Goal: Communication & Community: Answer question/provide support

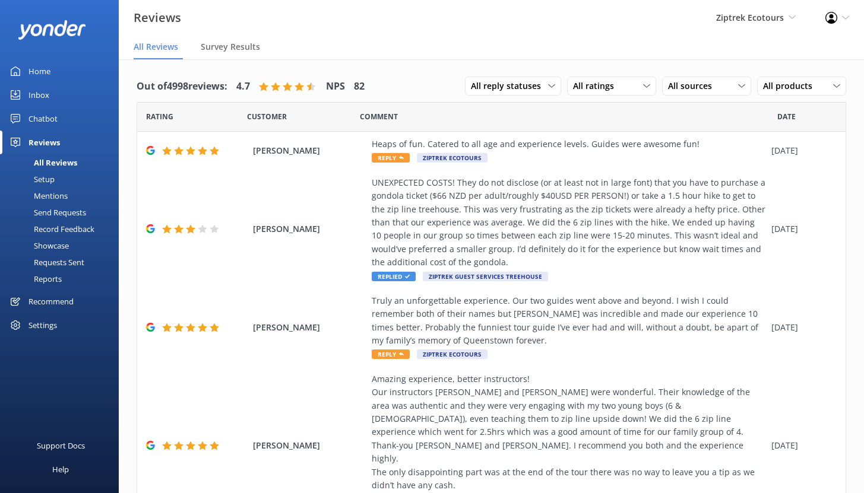
click at [46, 58] on div at bounding box center [59, 29] width 119 height 59
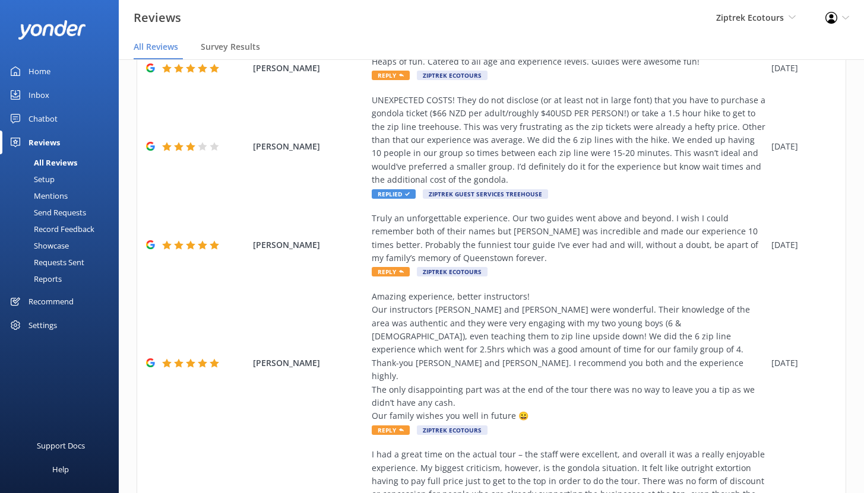
click at [48, 62] on div "Home" at bounding box center [39, 71] width 22 height 24
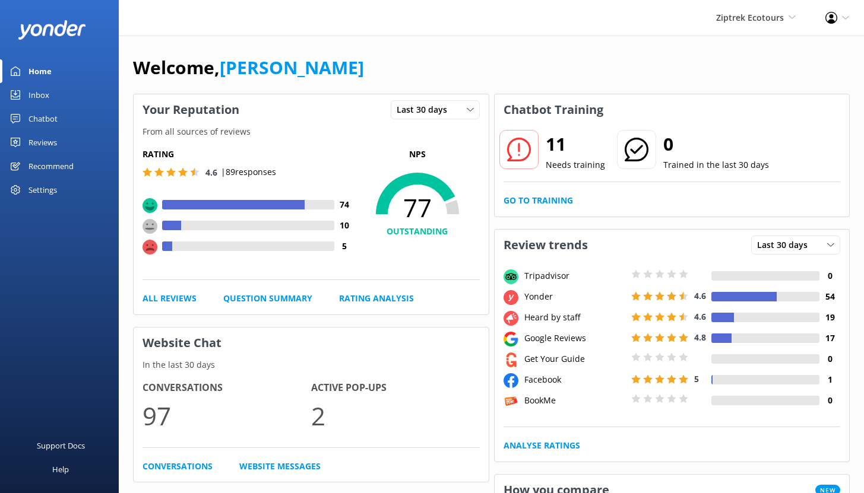
click at [48, 119] on div "Chatbot" at bounding box center [42, 119] width 29 height 24
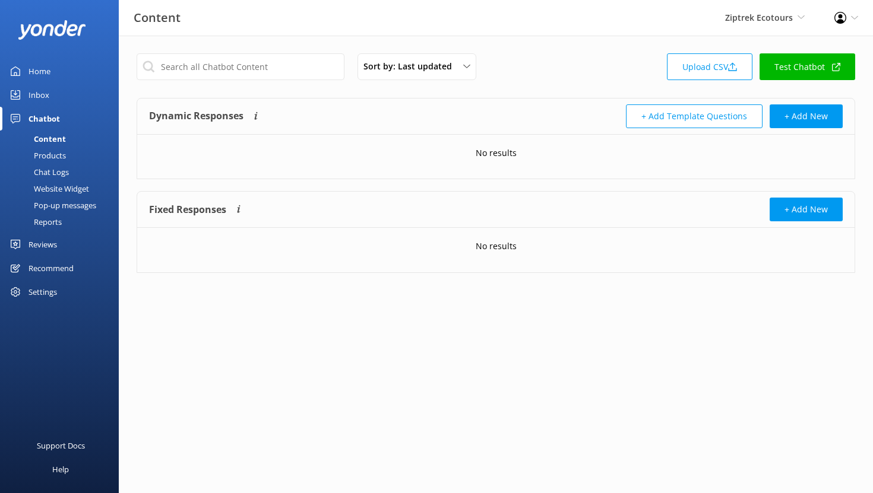
click at [49, 221] on div "Reports" at bounding box center [34, 222] width 55 height 17
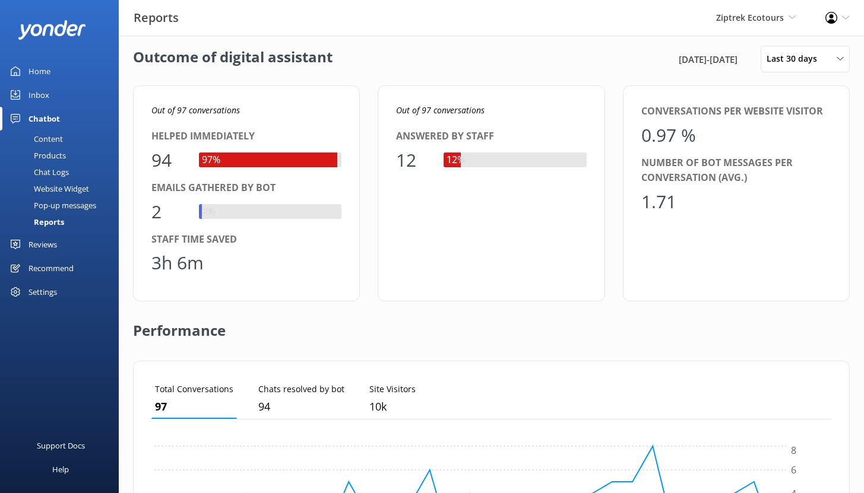
scroll to position [9, 0]
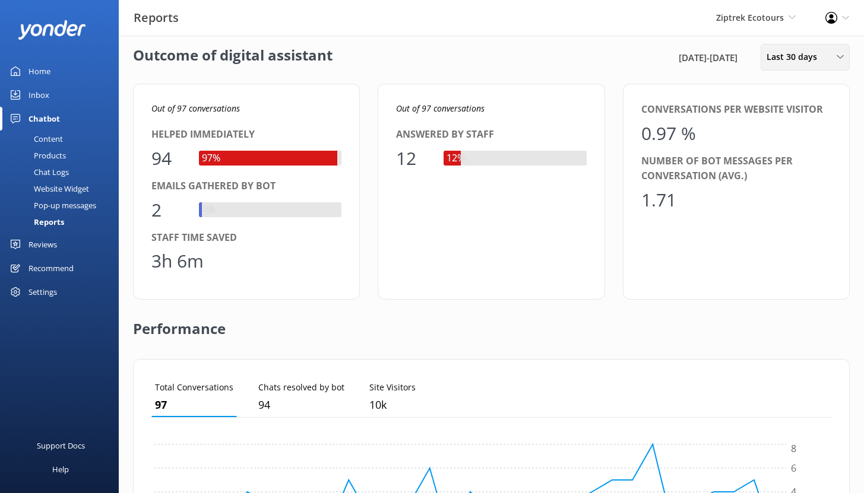
click at [816, 63] on span "Last 30 days" at bounding box center [795, 56] width 58 height 13
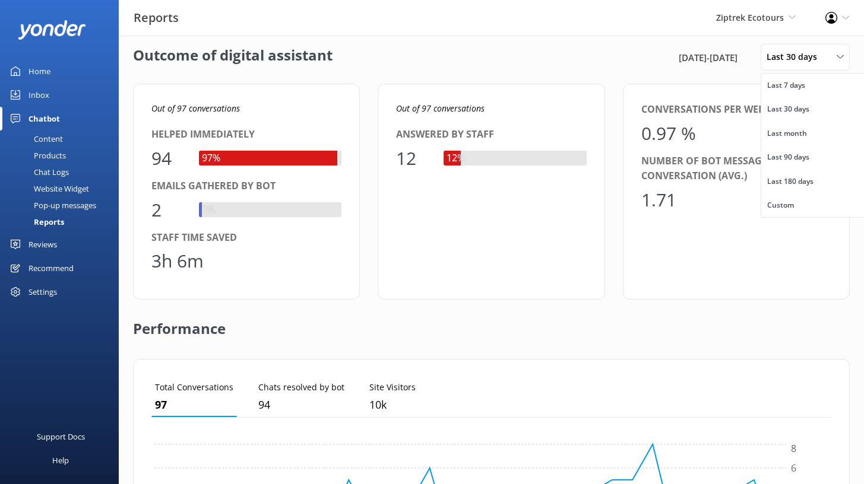
click at [491, 59] on div "Outcome of digital assistant [DATE] - [DATE] Last 30 days Last 7 days Last 30 d…" at bounding box center [491, 57] width 717 height 27
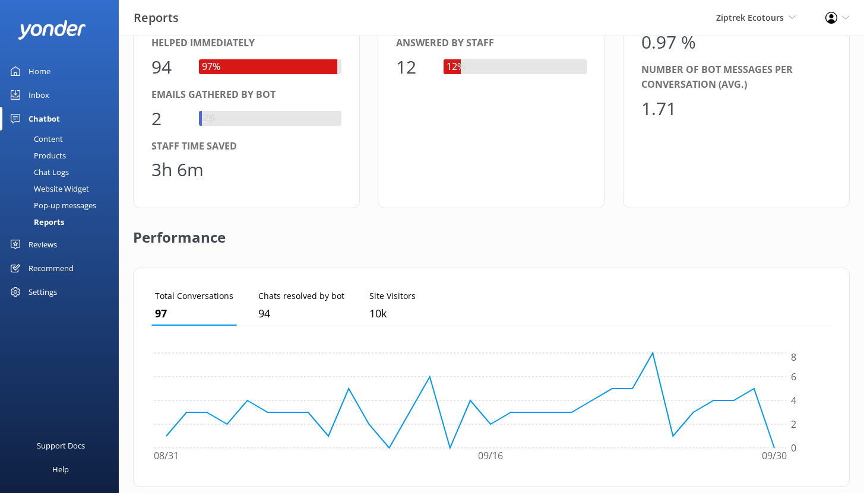
scroll to position [102, 0]
drag, startPoint x: 214, startPoint y: 170, endPoint x: 155, endPoint y: 171, distance: 59.4
click at [155, 171] on div "3h 6m" at bounding box center [246, 169] width 190 height 28
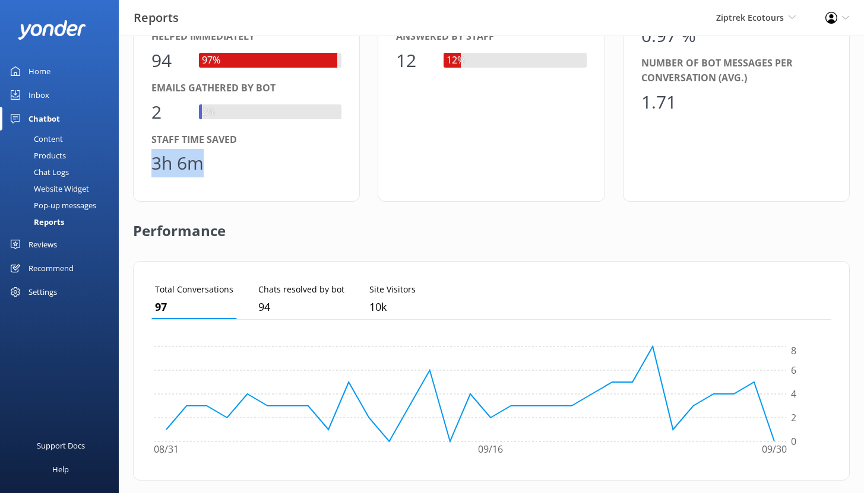
scroll to position [94, 0]
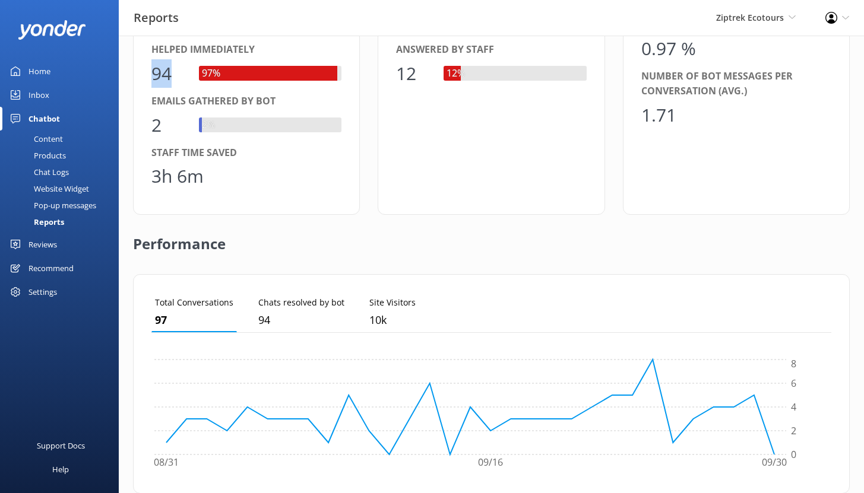
drag, startPoint x: 153, startPoint y: 71, endPoint x: 180, endPoint y: 70, distance: 26.7
click at [180, 70] on div "94" at bounding box center [169, 73] width 36 height 28
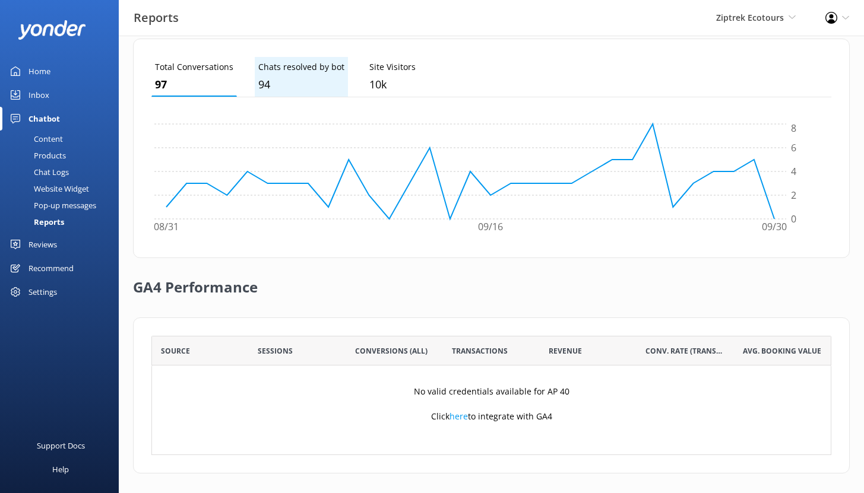
scroll to position [334, 0]
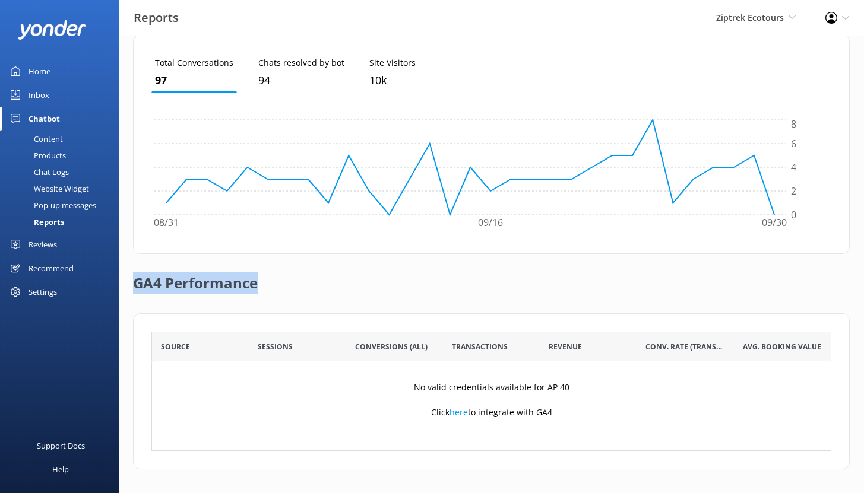
drag, startPoint x: 134, startPoint y: 282, endPoint x: 258, endPoint y: 284, distance: 124.1
click at [258, 284] on div "GA4 Performance" at bounding box center [491, 283] width 717 height 59
click at [39, 246] on div "Reviews" at bounding box center [42, 245] width 28 height 24
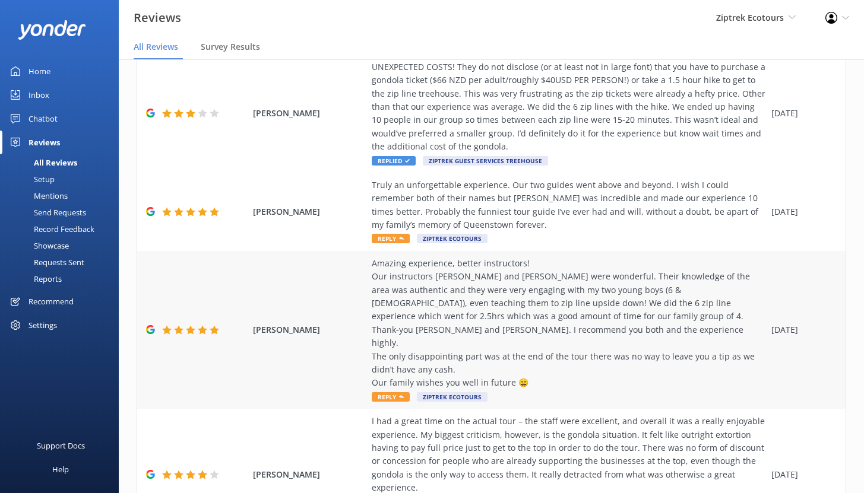
scroll to position [159, 0]
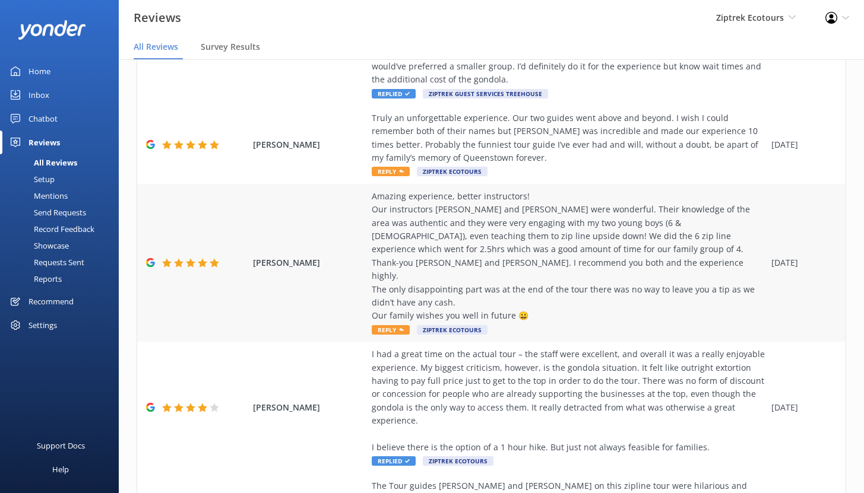
click at [444, 247] on div "Amazing experience, better instructors! Our instructors [PERSON_NAME] and [PERS…" at bounding box center [569, 256] width 394 height 133
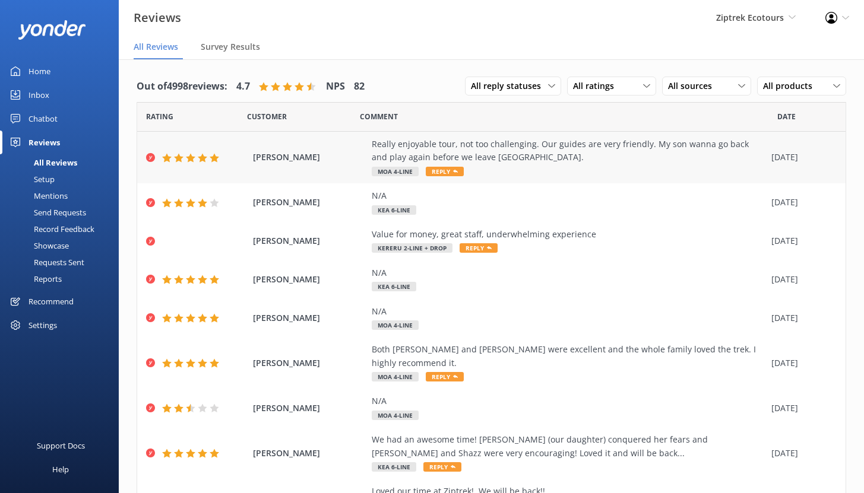
click at [493, 148] on div "Really enjoyable tour, not too challenging. Our guides are very friendly. My so…" at bounding box center [569, 151] width 394 height 27
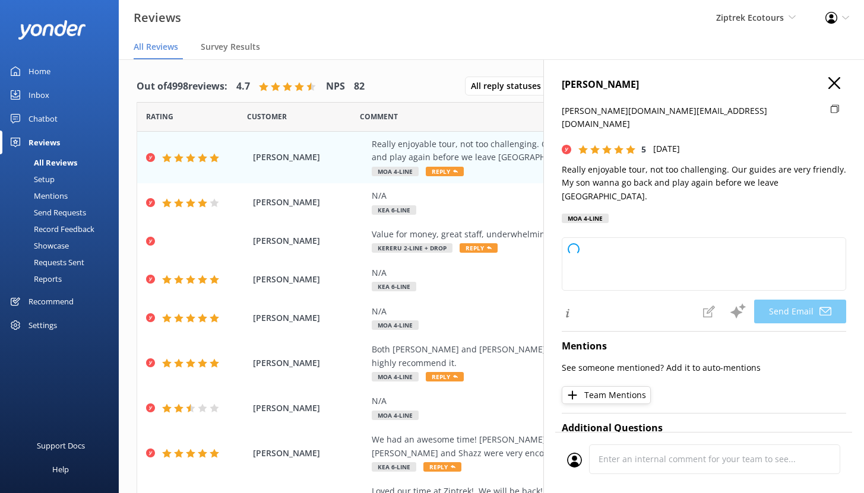
type textarea "Kia ora [PERSON_NAME], Thank you so much for your wonderful review! We’re so ha…"
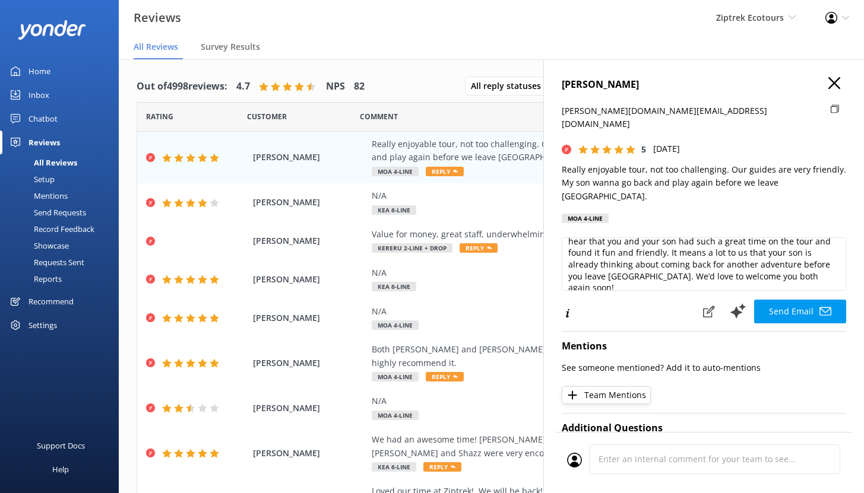
scroll to position [62, 0]
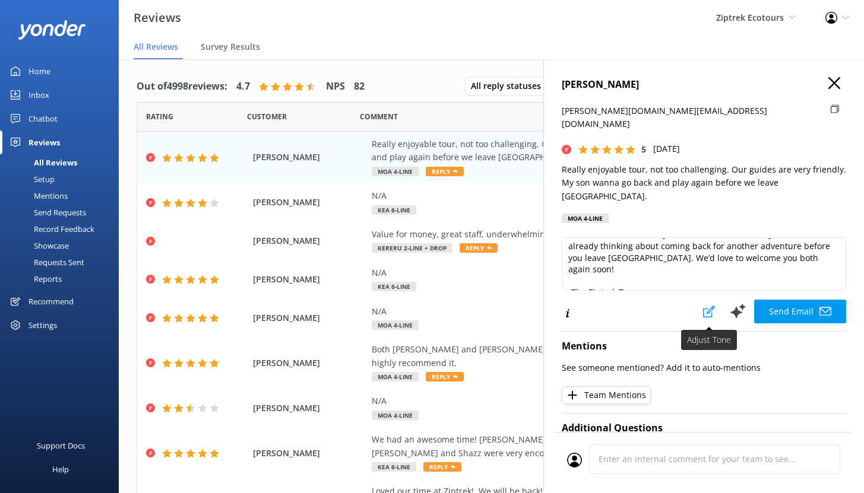
click at [703, 306] on icon at bounding box center [709, 312] width 12 height 12
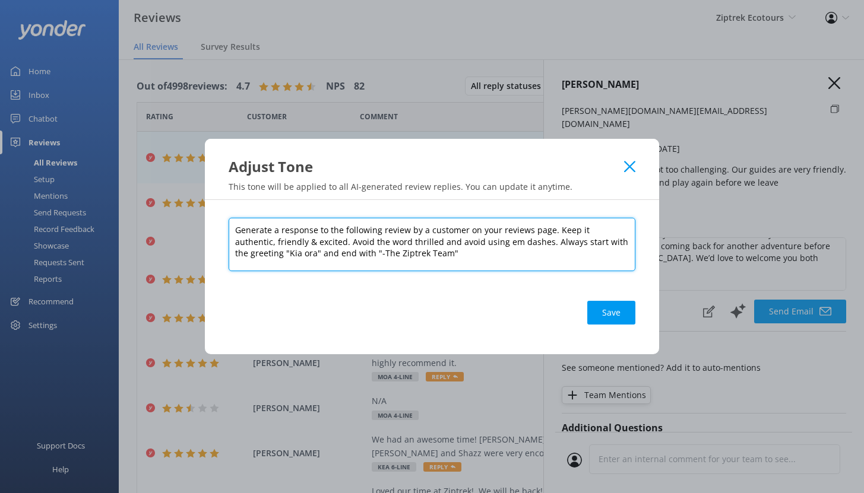
drag, startPoint x: 553, startPoint y: 232, endPoint x: 587, endPoint y: 238, distance: 34.9
click at [587, 238] on textarea "Generate a response to the following review by a customer on your reviews page.…" at bounding box center [432, 244] width 407 height 53
click at [551, 256] on textarea "Generate a response to the following review by a customer on your reviews page.…" at bounding box center [432, 244] width 407 height 53
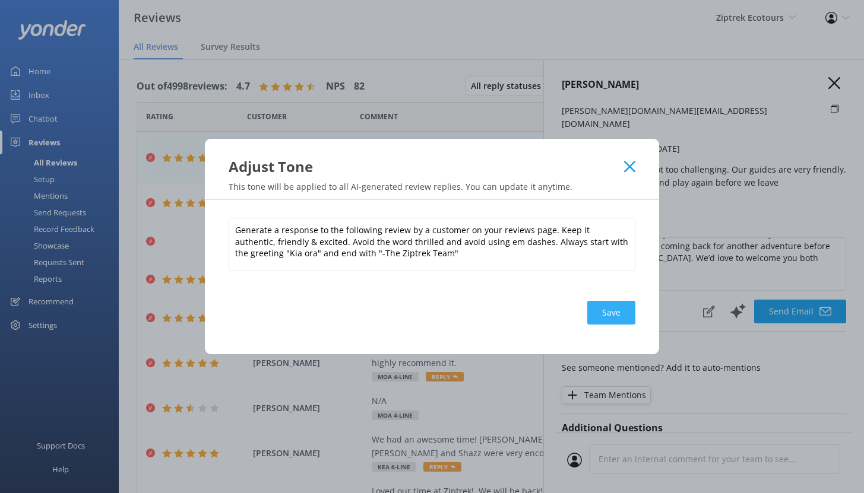
click at [600, 313] on button "Save" at bounding box center [611, 313] width 48 height 24
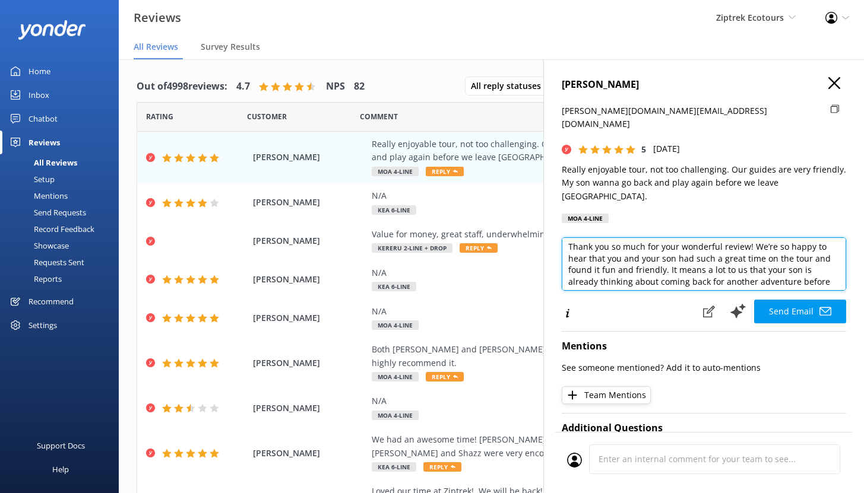
scroll to position [0, 0]
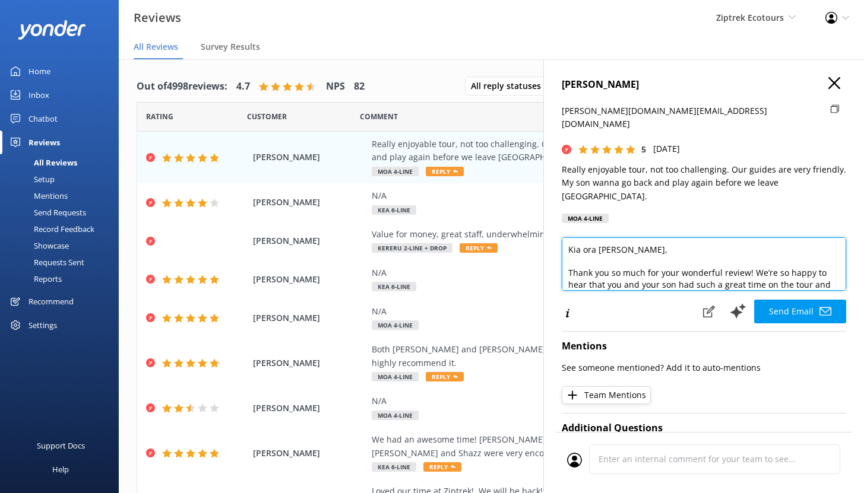
drag, startPoint x: 620, startPoint y: 251, endPoint x: 552, endPoint y: 214, distance: 77.8
click at [552, 214] on div "Doreen Wang doreen.bj@gmail.com 5 Tue, 30th Sep 2025 Really enjoyable tour, not…" at bounding box center [703, 305] width 321 height 493
click at [716, 254] on textarea "Kia ora Doreen, Thank you so much for your wonderful review! We’re so happy to …" at bounding box center [704, 263] width 284 height 53
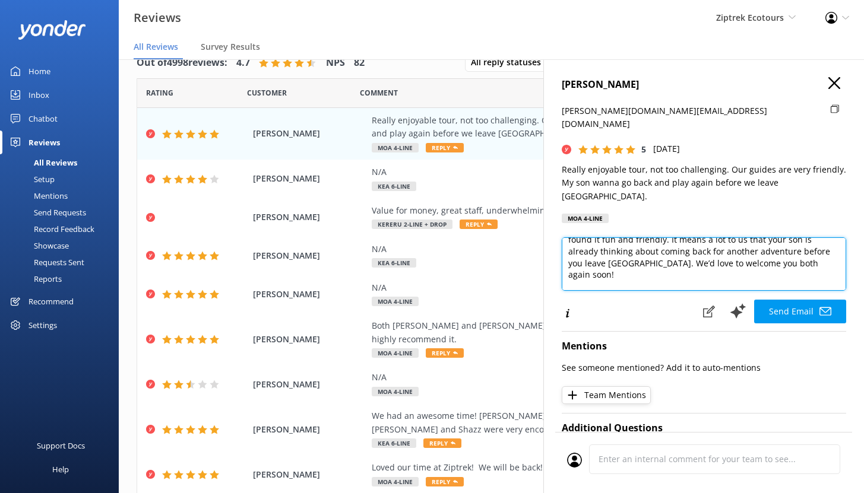
scroll to position [69, 0]
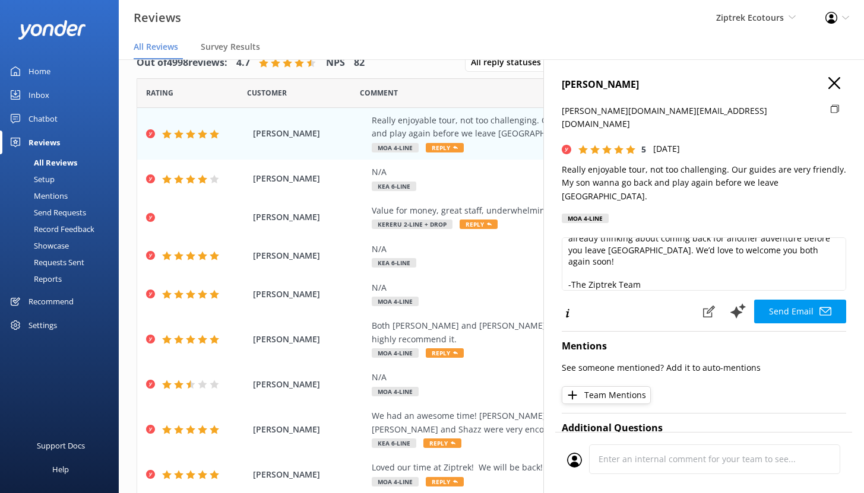
click at [46, 195] on div "Mentions" at bounding box center [37, 196] width 61 height 17
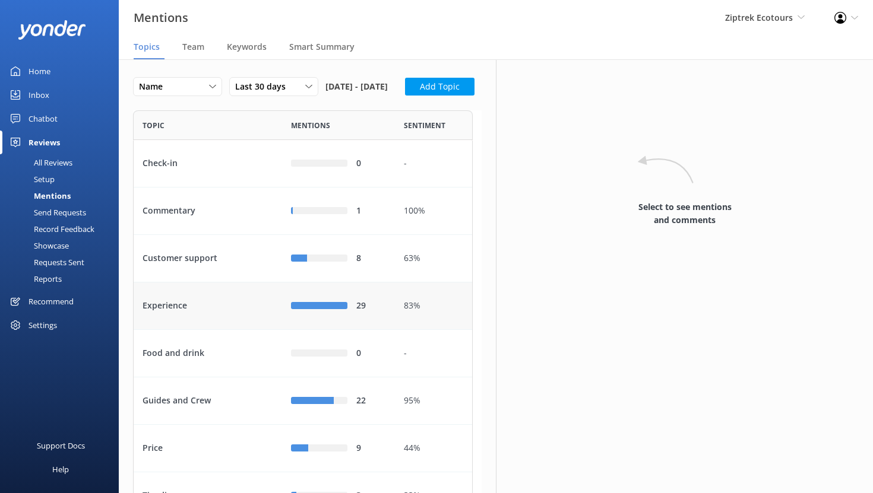
click at [252, 330] on div "Experience" at bounding box center [208, 306] width 148 height 47
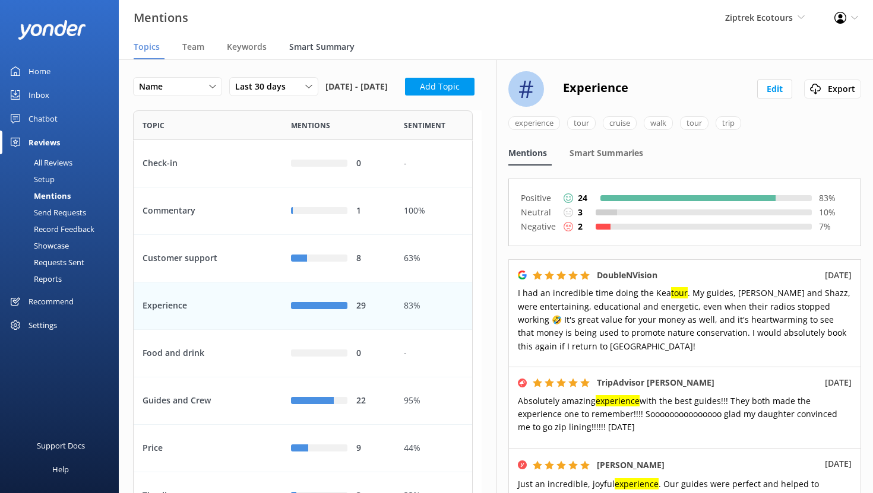
click at [296, 45] on span "Smart Summary" at bounding box center [321, 47] width 65 height 12
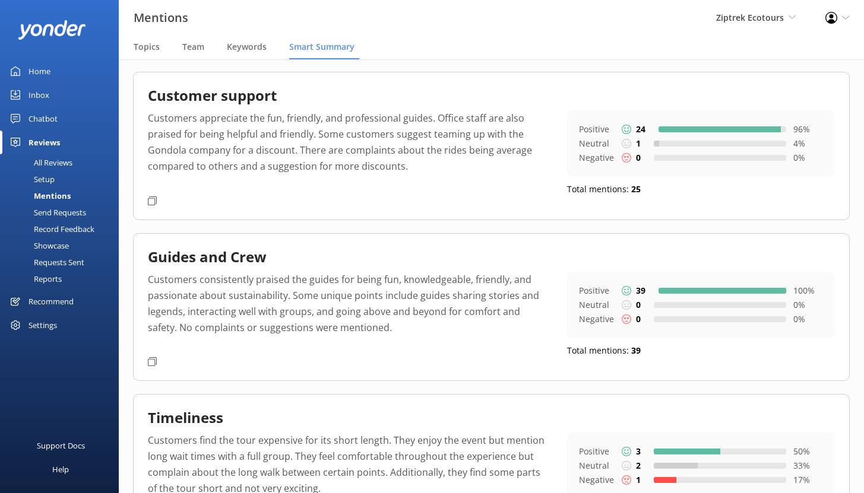
scroll to position [44, 0]
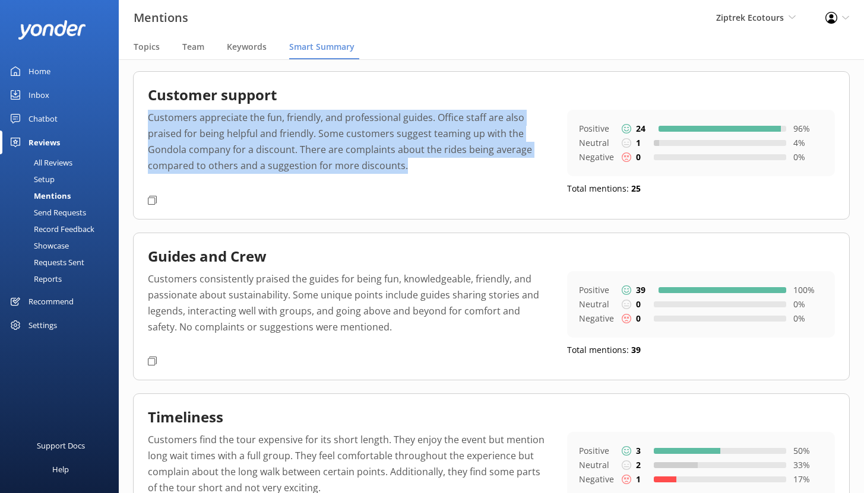
drag, startPoint x: 150, startPoint y: 121, endPoint x: 391, endPoint y: 179, distance: 248.5
click at [391, 179] on p "Customers appreciate the fun, friendly, and professional guides. Office staff a…" at bounding box center [348, 150] width 401 height 81
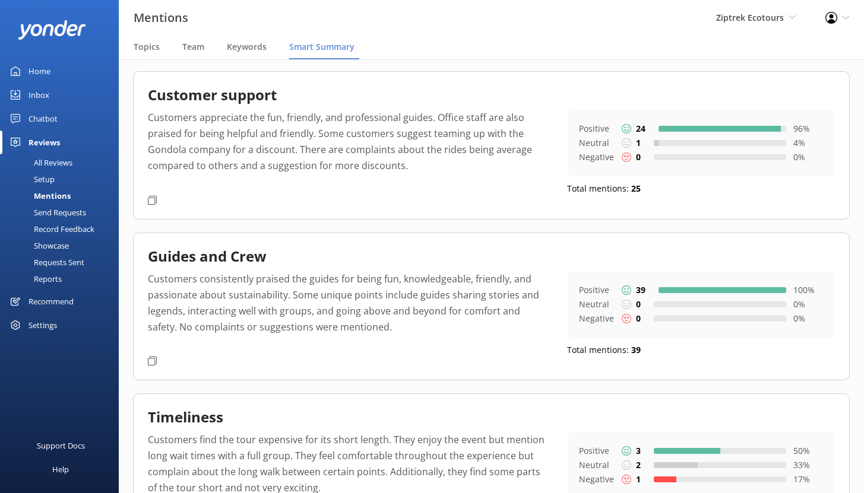
click at [375, 195] on div "Customer support Customers appreciate the fun, friendly, and professional guide…" at bounding box center [491, 145] width 717 height 148
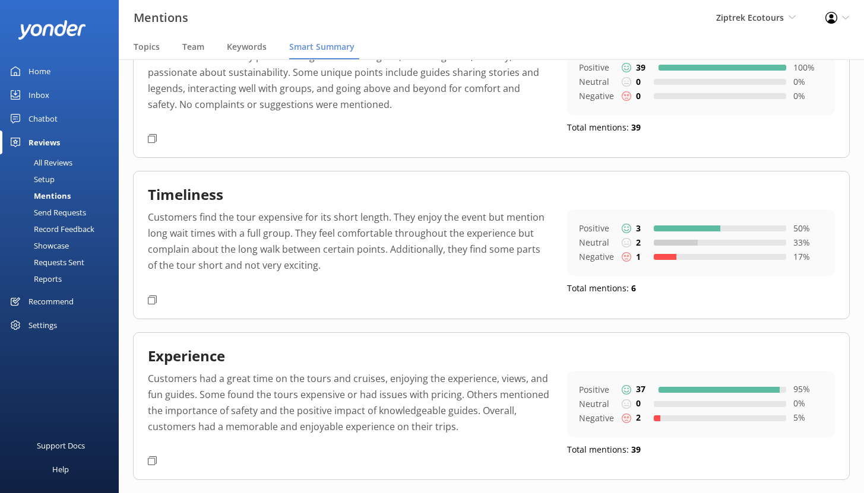
scroll to position [293, 0]
